Goal: Transaction & Acquisition: Register for event/course

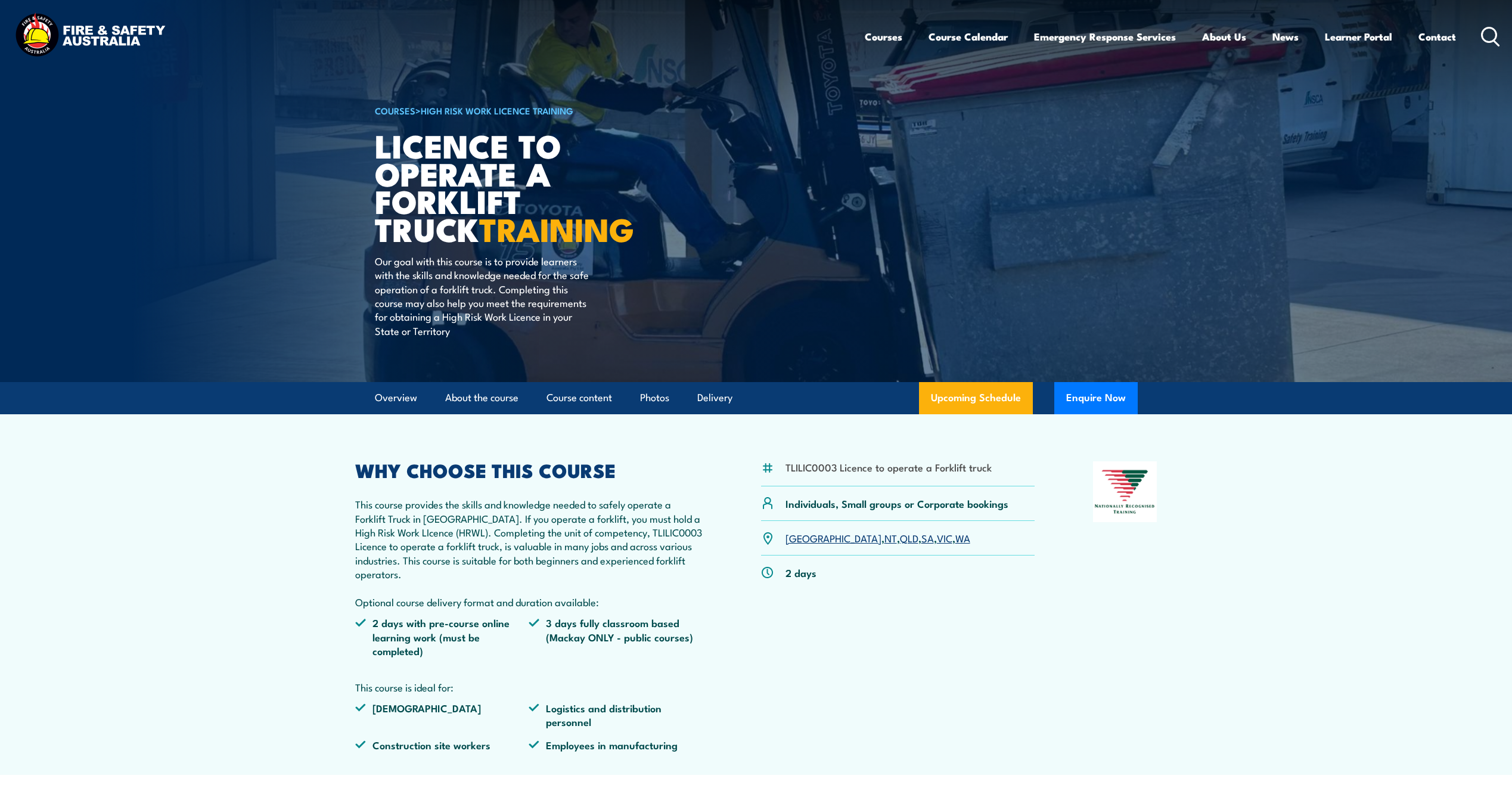
click at [937, 540] on link "VIC" at bounding box center [945, 537] width 16 height 14
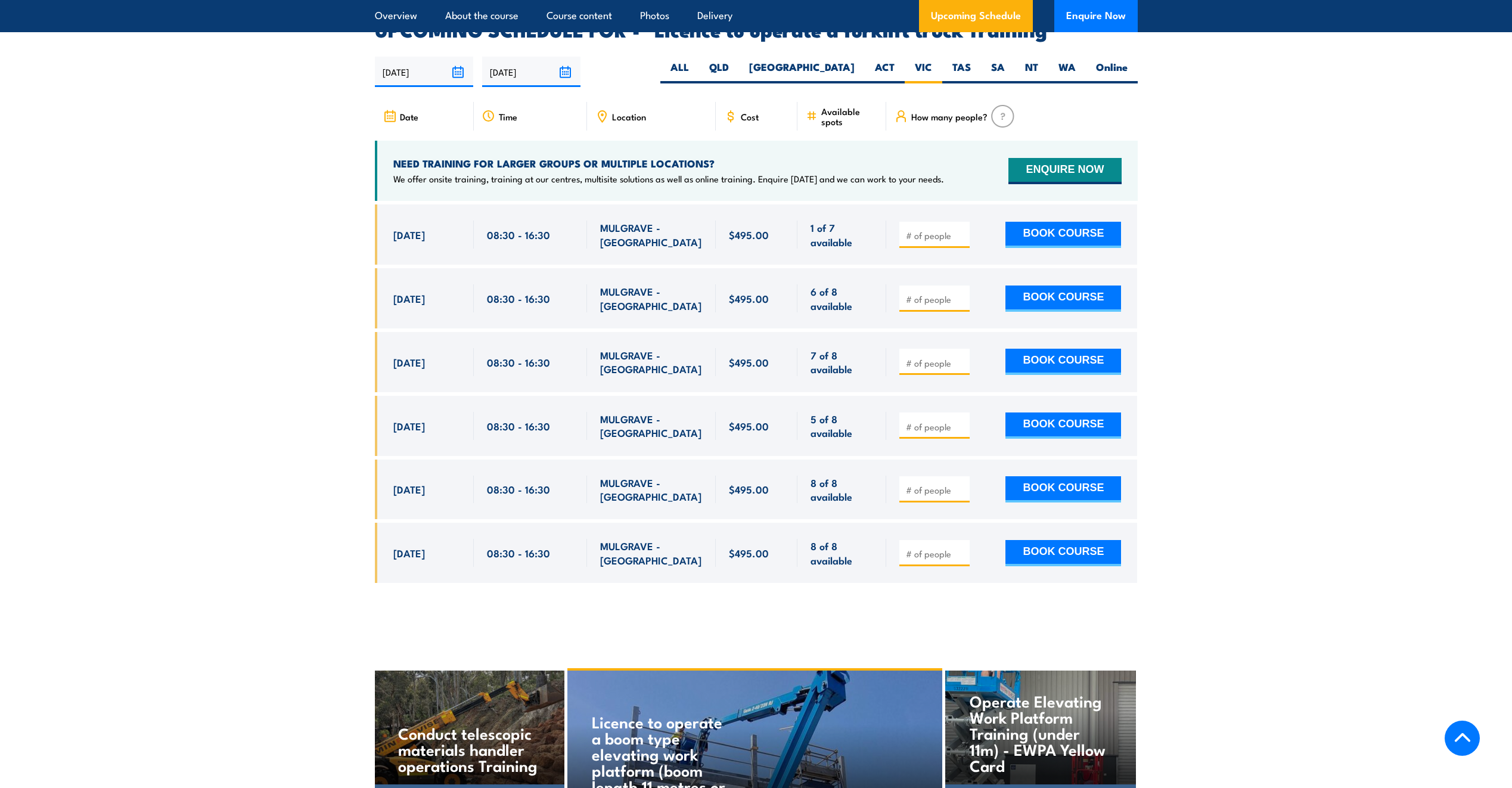
scroll to position [1995, 0]
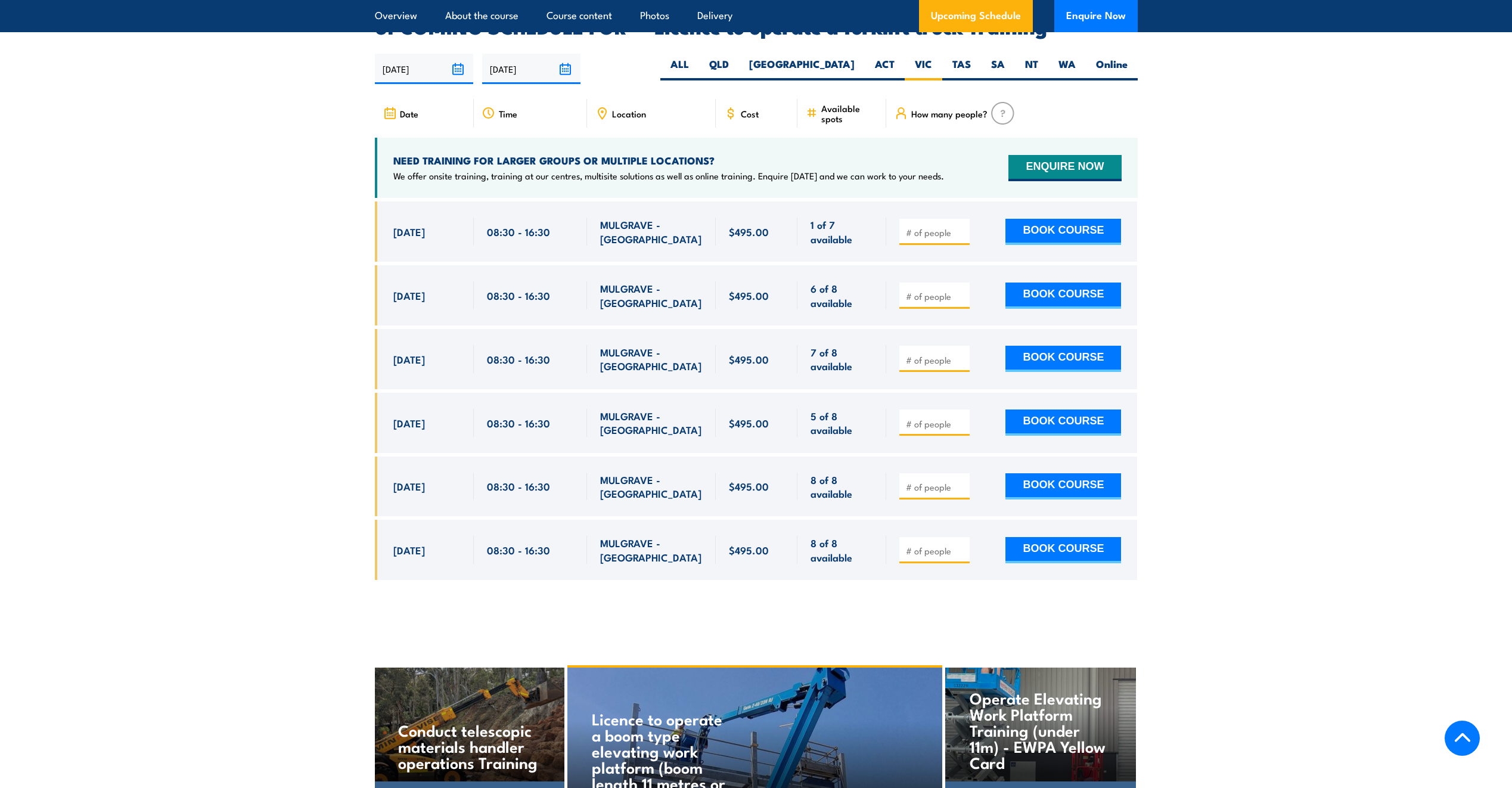
click at [922, 226] on input "number" at bounding box center [934, 231] width 59 height 11
click at [1089, 219] on button "BOOK COURSE" at bounding box center [1062, 232] width 116 height 27
type input "1"
click at [959, 226] on input "1" at bounding box center [934, 231] width 59 height 11
click at [996, 217] on div "1 BOOK COURSE" at bounding box center [1009, 231] width 222 height 28
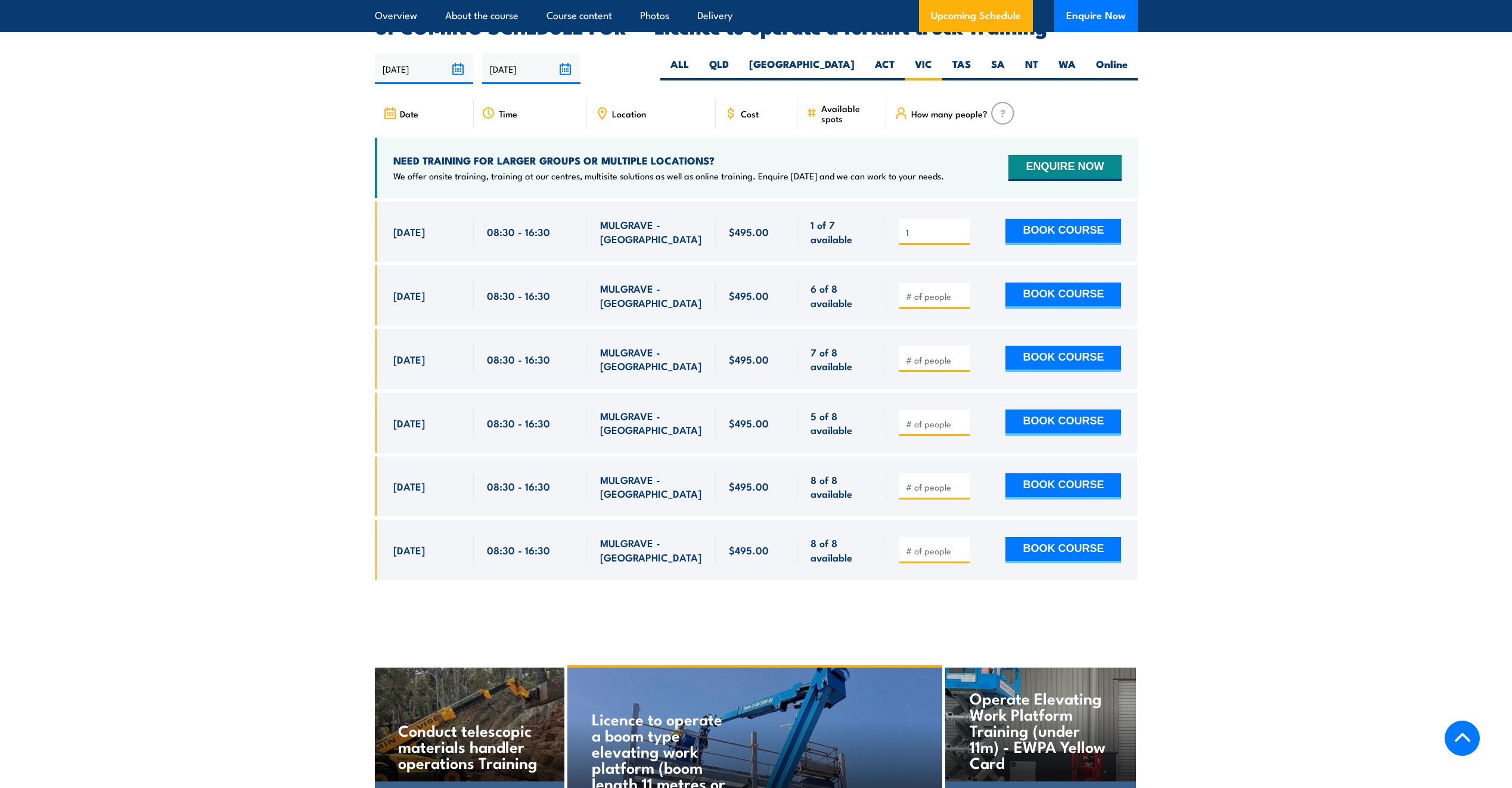
click at [964, 226] on input "1" at bounding box center [934, 231] width 59 height 11
click at [961, 224] on span "1" at bounding box center [934, 231] width 62 height 14
click at [962, 226] on input "1" at bounding box center [934, 231] width 59 height 11
click at [964, 226] on input "1" at bounding box center [934, 231] width 59 height 11
click at [963, 226] on input "1" at bounding box center [934, 231] width 59 height 11
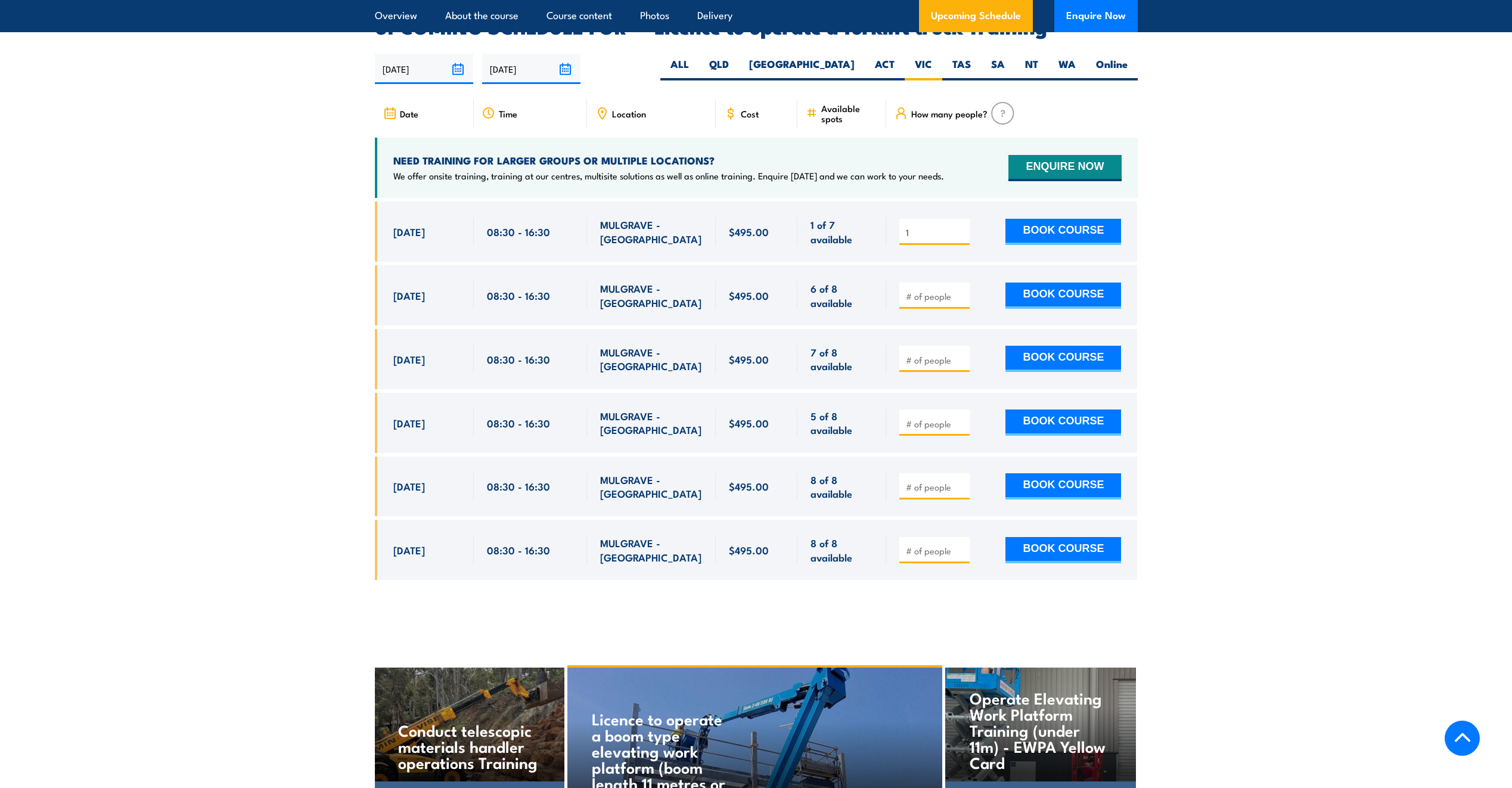
click at [976, 217] on div "1 BOOK COURSE" at bounding box center [1009, 231] width 222 height 28
